Goal: Task Accomplishment & Management: Manage account settings

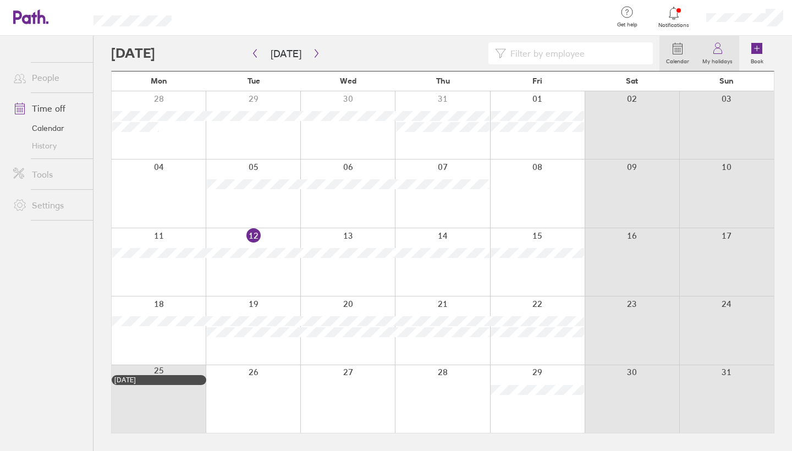
click at [725, 62] on label "My holidays" at bounding box center [717, 60] width 43 height 10
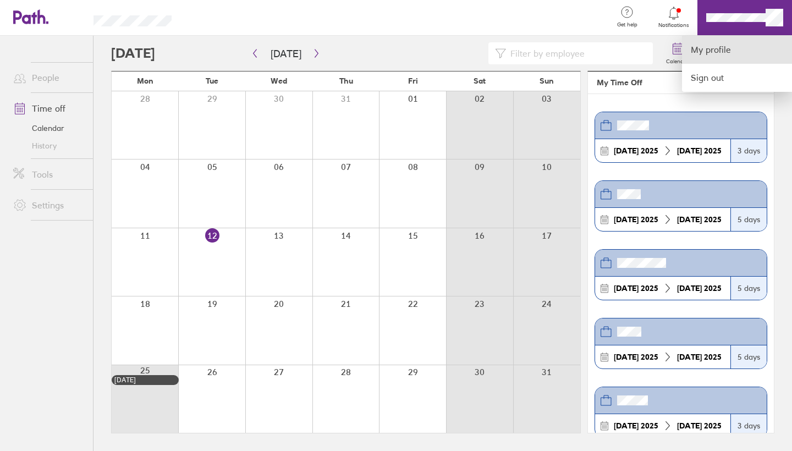
click at [754, 46] on link "My profile" at bounding box center [737, 50] width 110 height 28
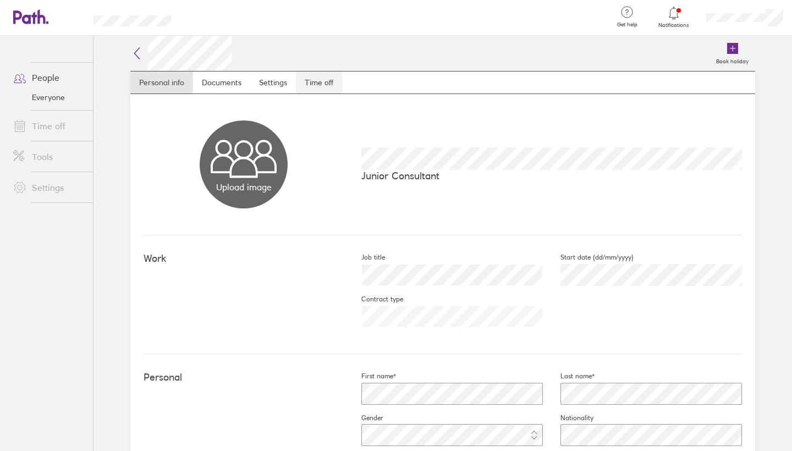
click at [321, 83] on link "Time off" at bounding box center [319, 83] width 46 height 22
